Goal: Transaction & Acquisition: Purchase product/service

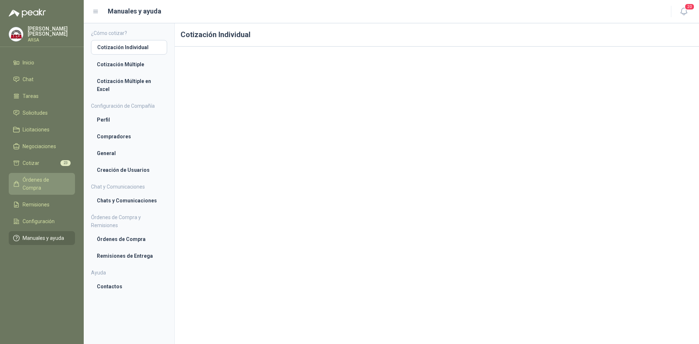
click at [40, 179] on span "Órdenes de Compra" at bounding box center [46, 184] width 46 height 16
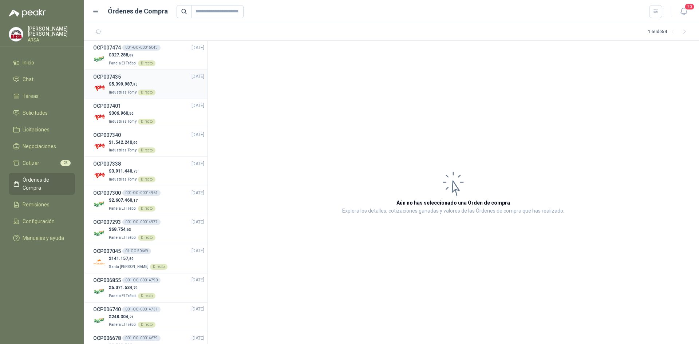
click at [164, 86] on div "$ 5.399.987 ,95 Industrias Tomy Directo" at bounding box center [148, 88] width 111 height 15
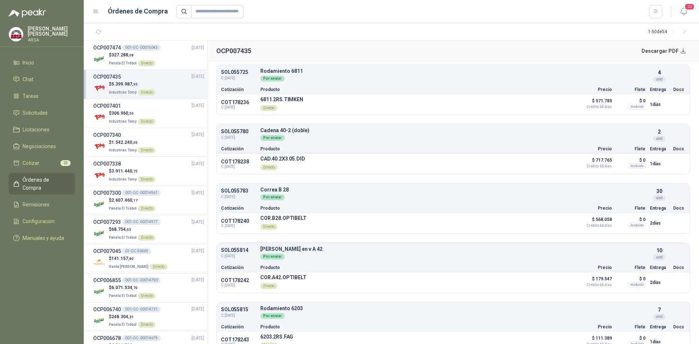
scroll to position [364, 0]
click at [130, 107] on div "OCP007401 [DATE]" at bounding box center [148, 106] width 111 height 8
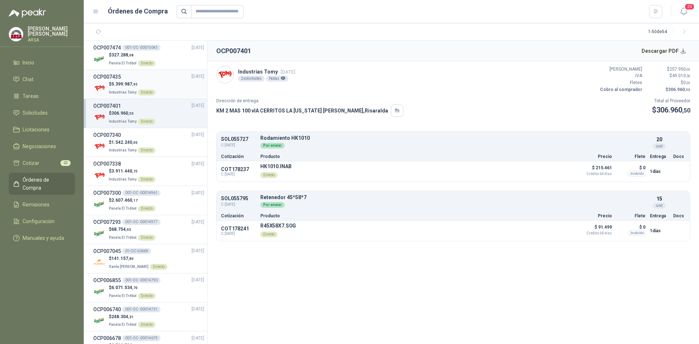
click at [135, 86] on span ",95" at bounding box center [134, 84] width 5 height 4
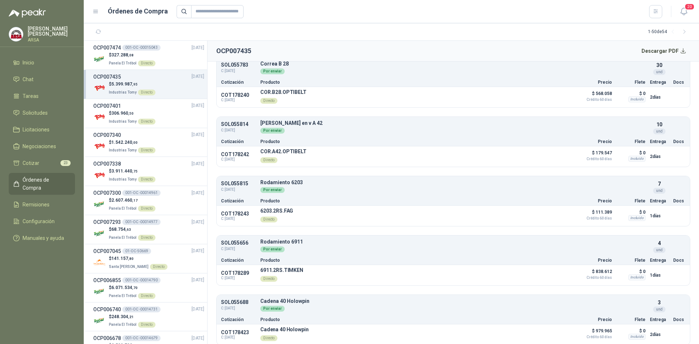
scroll to position [473, 0]
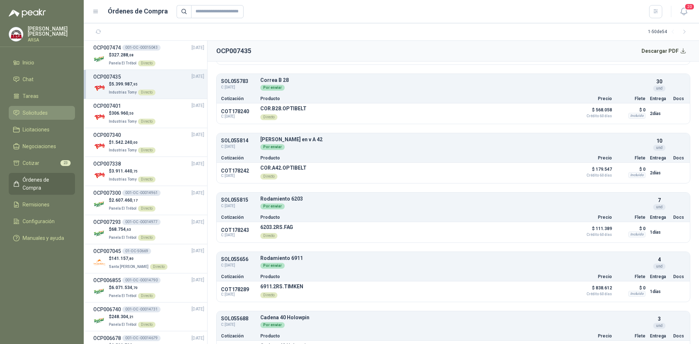
click at [34, 112] on span "Solicitudes" at bounding box center [35, 113] width 25 height 8
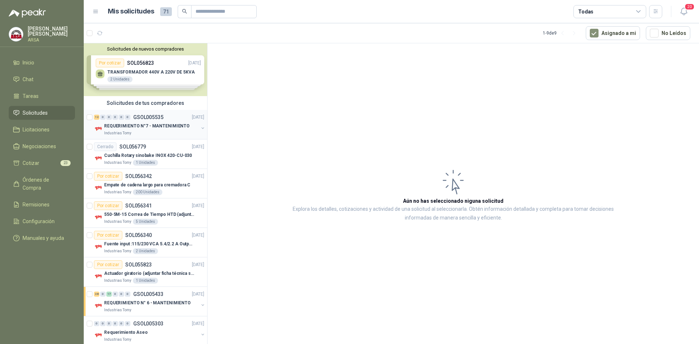
click at [150, 129] on p "REQUERIMIENTO N°7 - MANTENIMIENTO" at bounding box center [147, 126] width 86 height 7
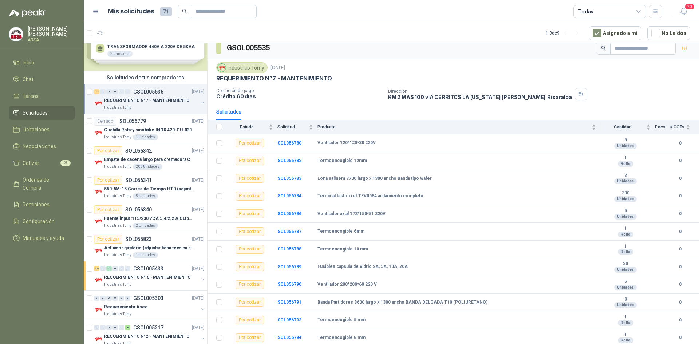
scroll to position [36, 0]
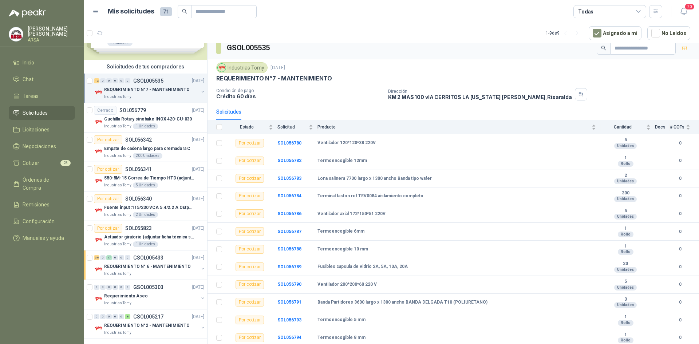
click at [200, 91] on button "button" at bounding box center [203, 92] width 6 height 6
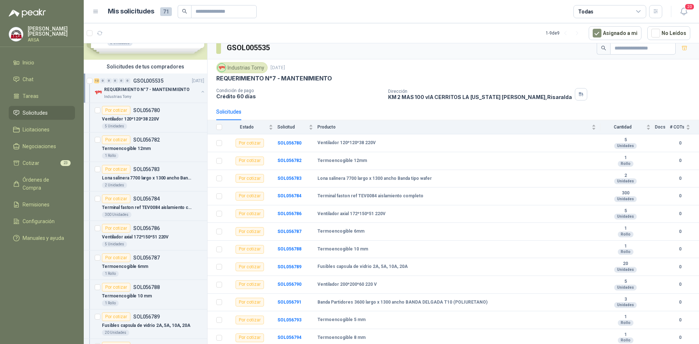
scroll to position [3, 0]
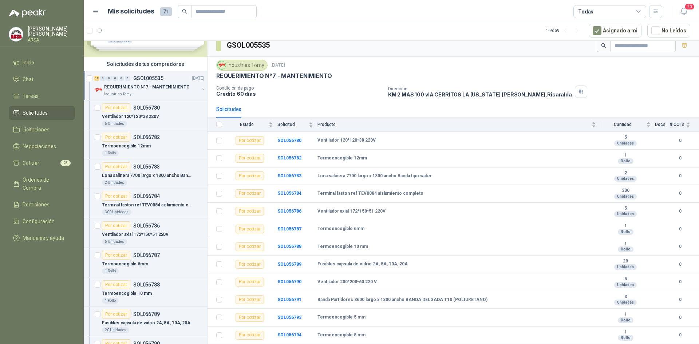
click at [200, 88] on button "button" at bounding box center [203, 89] width 6 height 6
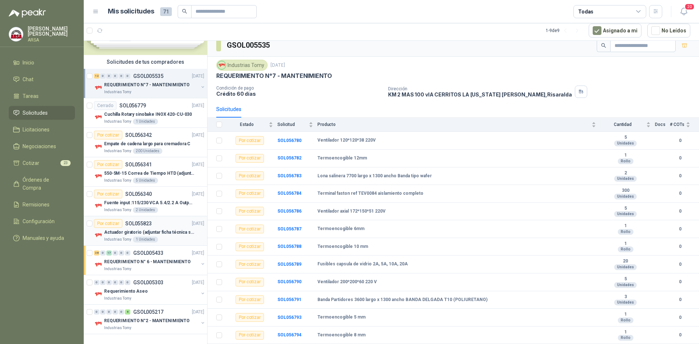
scroll to position [39, 0]
click at [157, 111] on p "Cuchilla Rotary sinobake INOX 420-CU-030" at bounding box center [148, 114] width 88 height 7
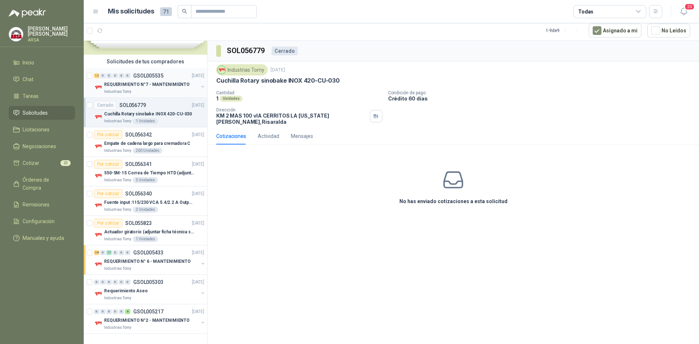
click at [163, 94] on div "Industrias Tomy" at bounding box center [151, 92] width 94 height 6
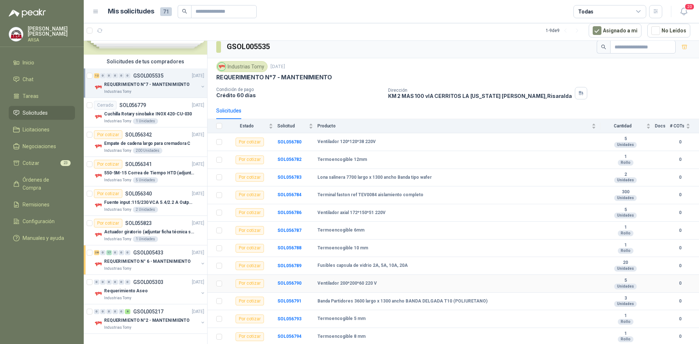
scroll to position [6, 0]
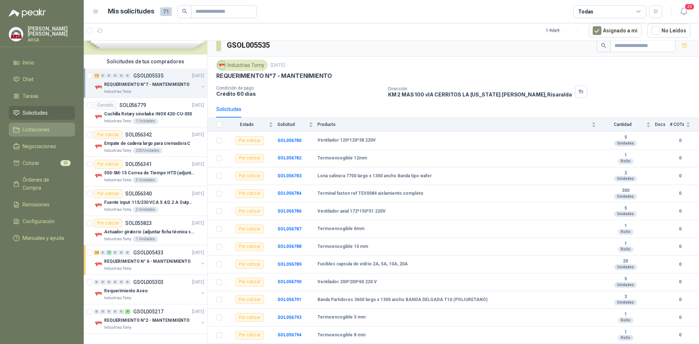
click at [44, 129] on span "Licitaciones" at bounding box center [36, 130] width 27 height 8
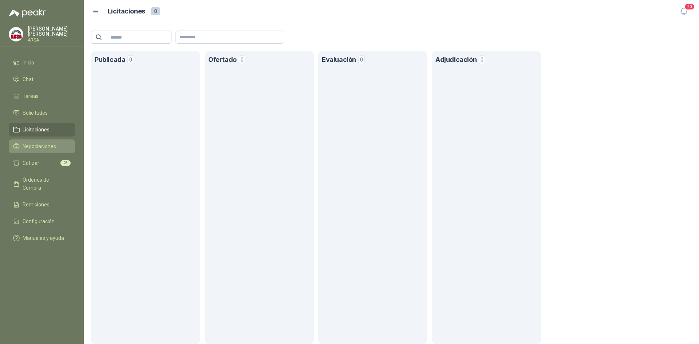
click at [37, 145] on span "Negociaciones" at bounding box center [39, 146] width 33 height 8
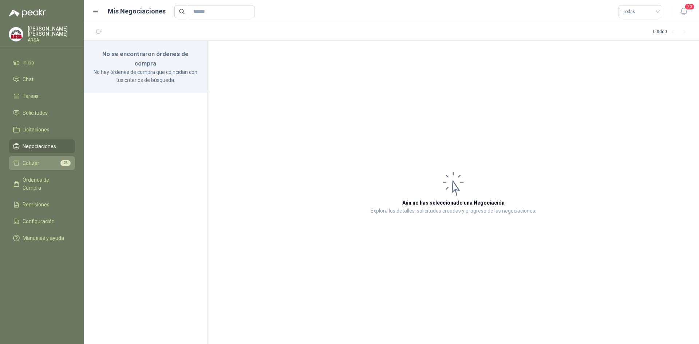
click at [39, 165] on li "Cotizar 23" at bounding box center [42, 163] width 58 height 8
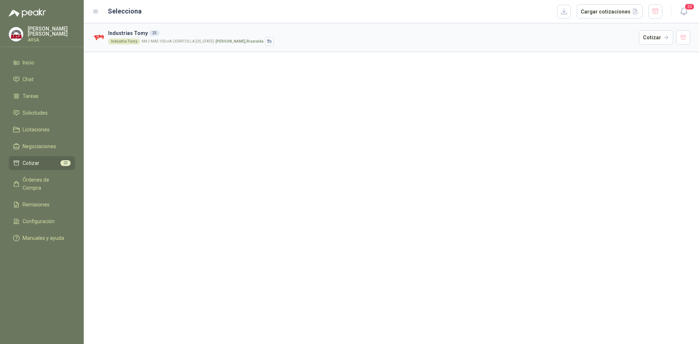
click at [177, 36] on h3 "Industrias Tomy 23" at bounding box center [372, 33] width 528 height 8
click at [131, 33] on h3 "Industrias Tomy 23" at bounding box center [372, 33] width 528 height 8
click at [588, 39] on div "Industria Tomy KM 2 MAS 100 vIA CERRITOS LA [US_STATE] - [GEOGRAPHIC_DATA] , [G…" at bounding box center [372, 41] width 528 height 9
click at [658, 32] on button "Cotizar" at bounding box center [656, 37] width 34 height 15
